Goal: Check status

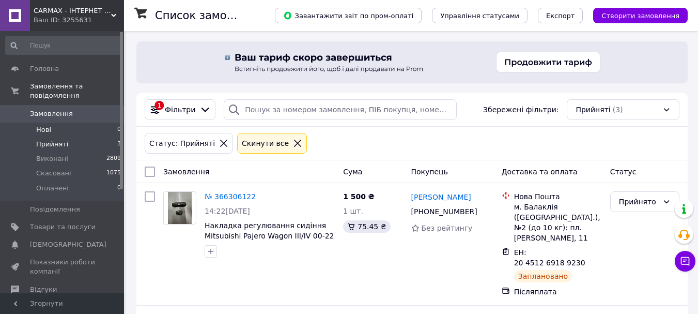
click at [60, 123] on li "Нові 0" at bounding box center [63, 130] width 127 height 14
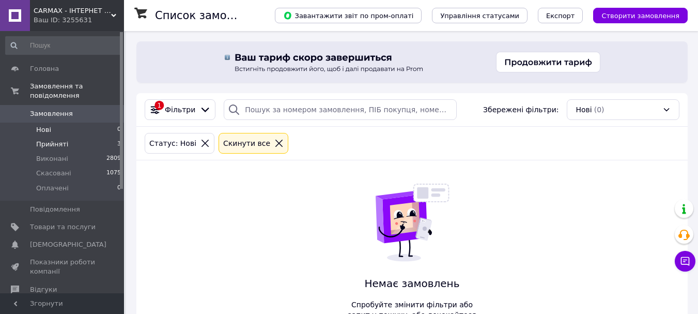
click at [55, 140] on span "Прийняті" at bounding box center [52, 144] width 32 height 9
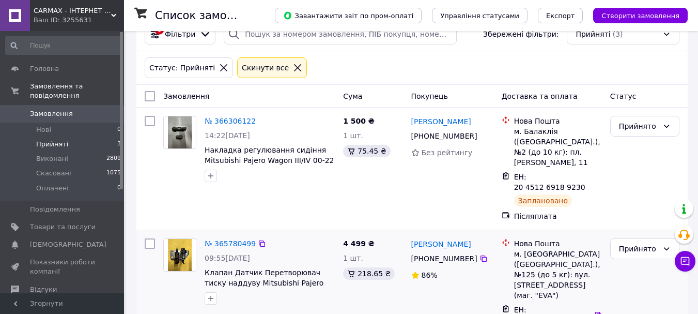
scroll to position [185, 0]
